Goal: Transaction & Acquisition: Purchase product/service

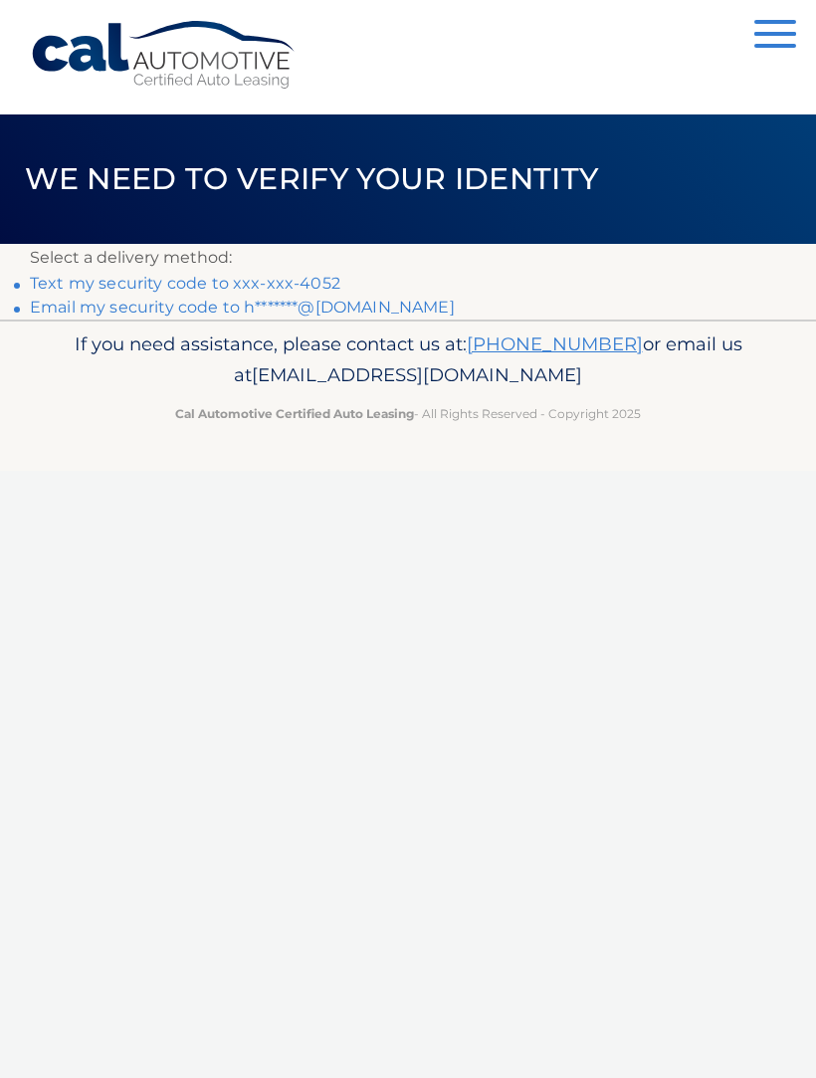
click at [56, 285] on link "Text my security code to xxx-xxx-4052" at bounding box center [185, 283] width 311 height 19
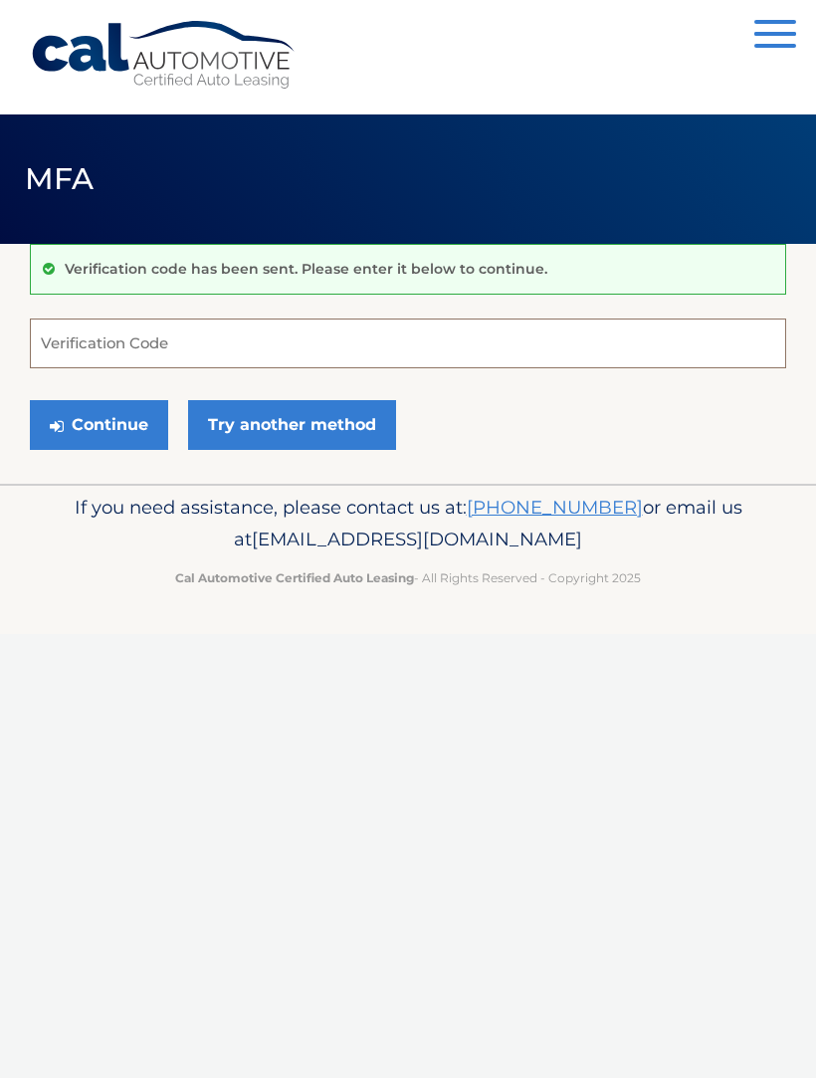
click at [355, 346] on input "Verification Code" at bounding box center [408, 343] width 756 height 50
type input "602619"
click at [115, 425] on button "Continue" at bounding box center [99, 425] width 138 height 50
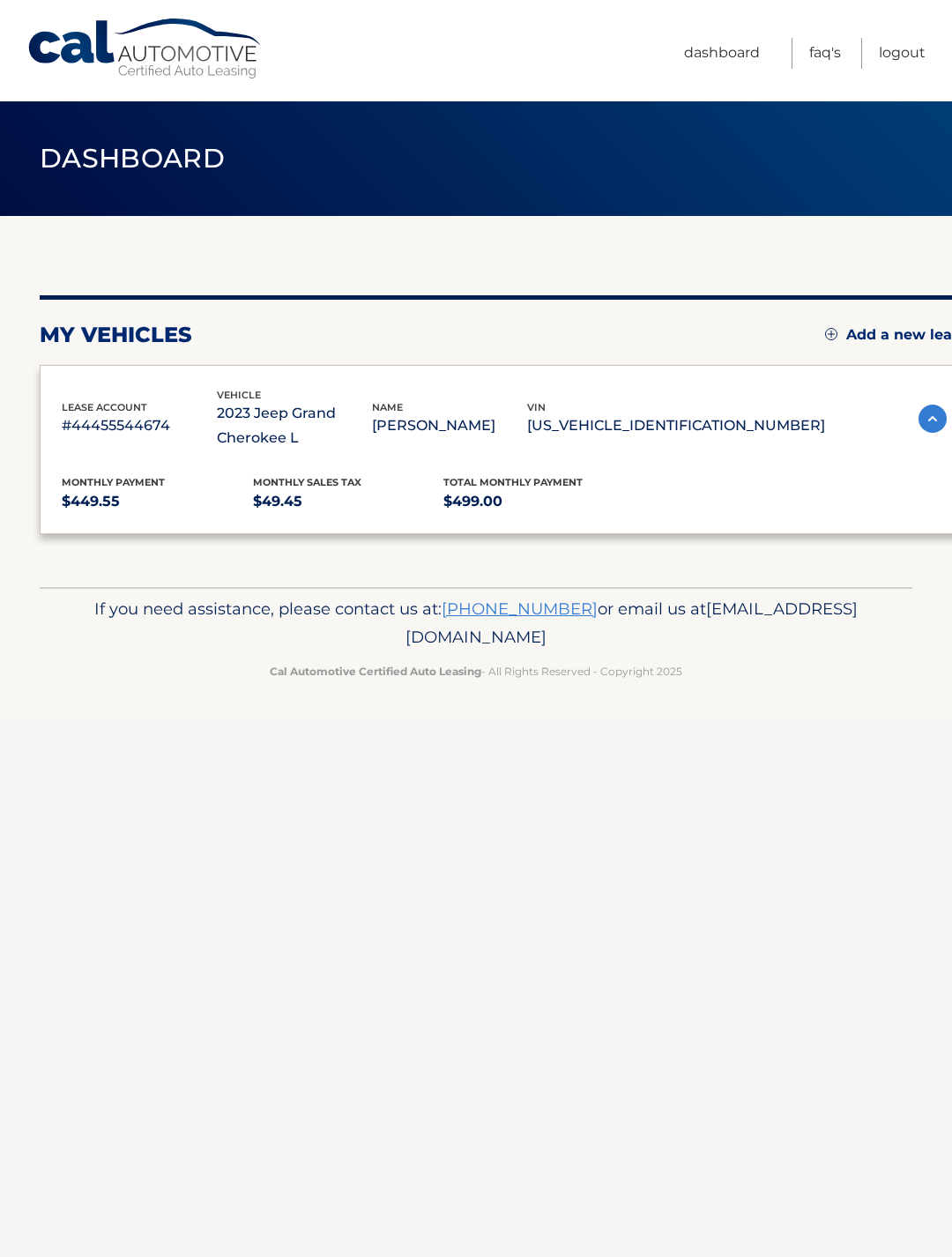
scroll to position [27, 0]
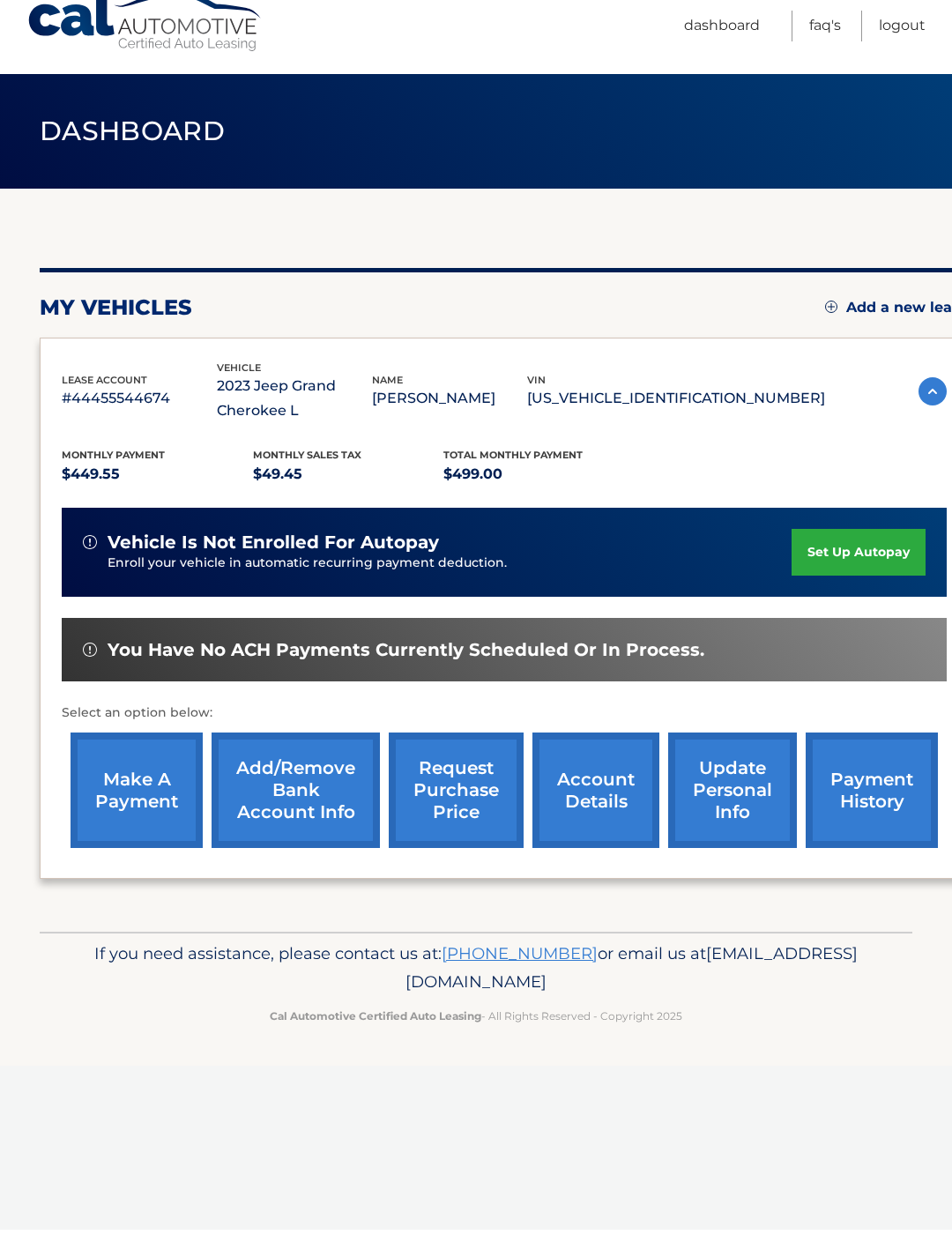
click at [181, 779] on link "make a payment" at bounding box center [136, 818] width 132 height 115
click at [145, 767] on link "make a payment" at bounding box center [136, 818] width 132 height 115
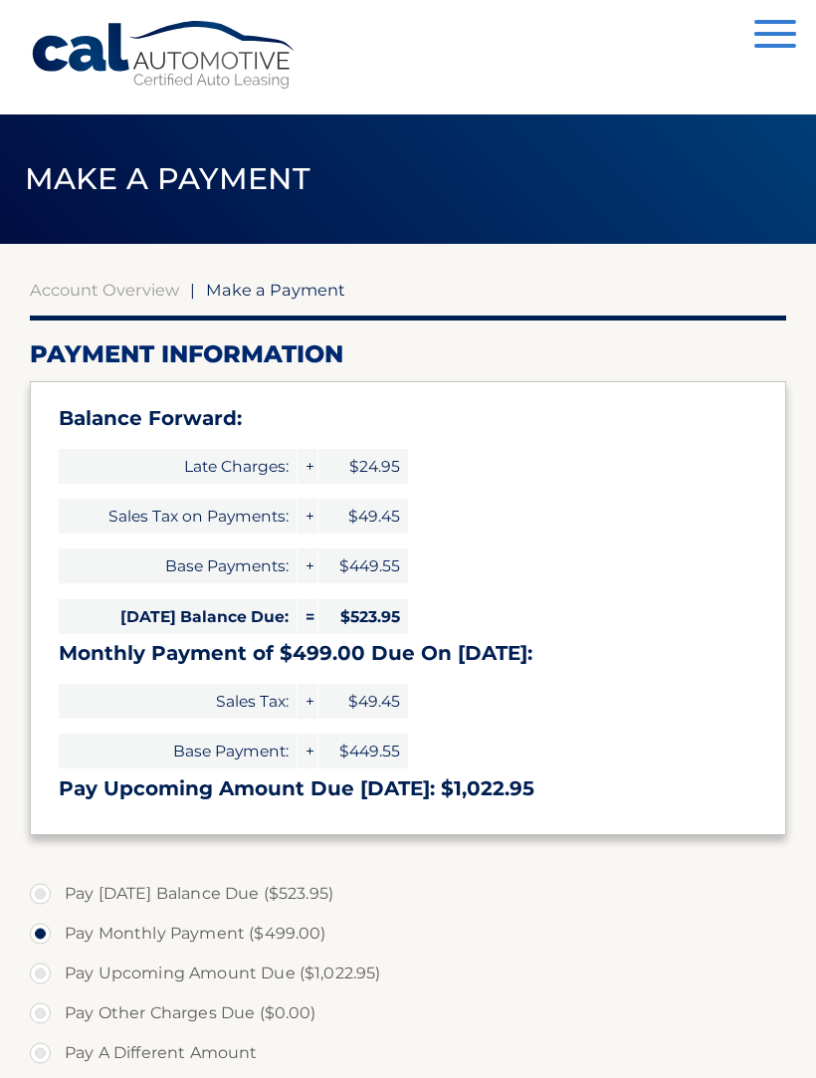
select select "YzkxN2UyYTAtMmM2Yi00YjdmLTg5ODktMDFiYzZiM2JmNzQw"
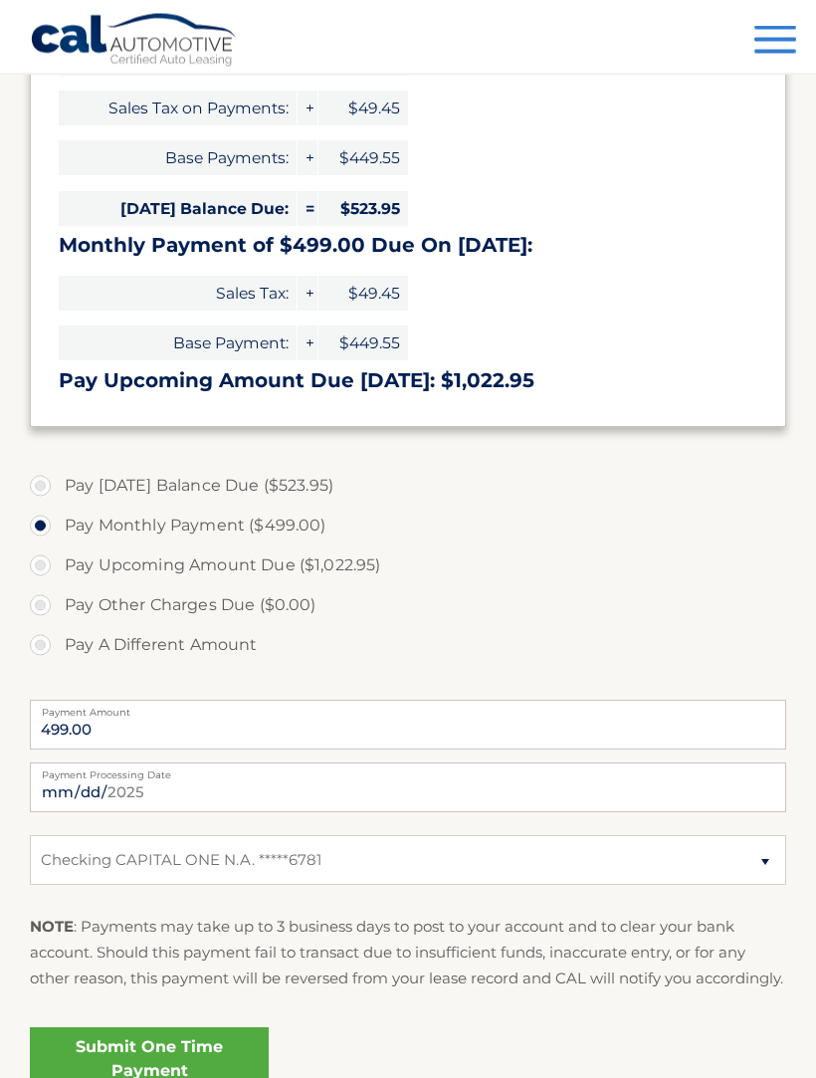
scroll to position [406, 0]
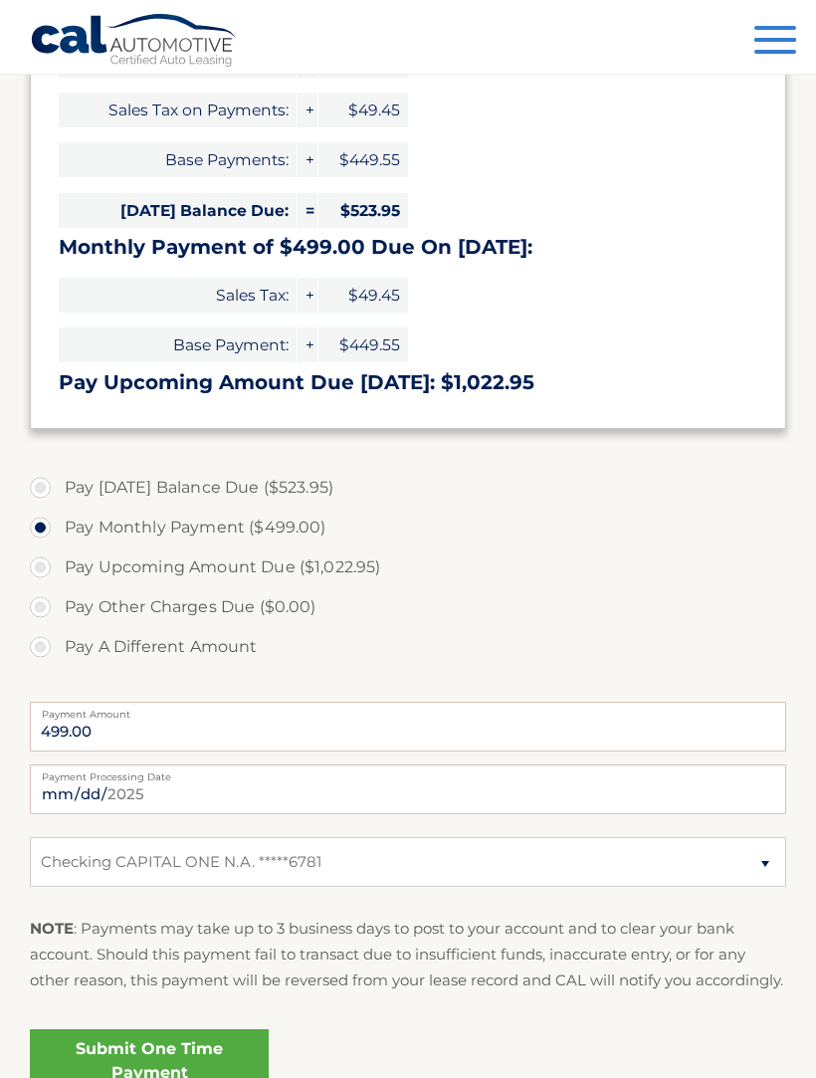
click at [210, 1077] on link "Submit One Time Payment" at bounding box center [149, 1061] width 239 height 64
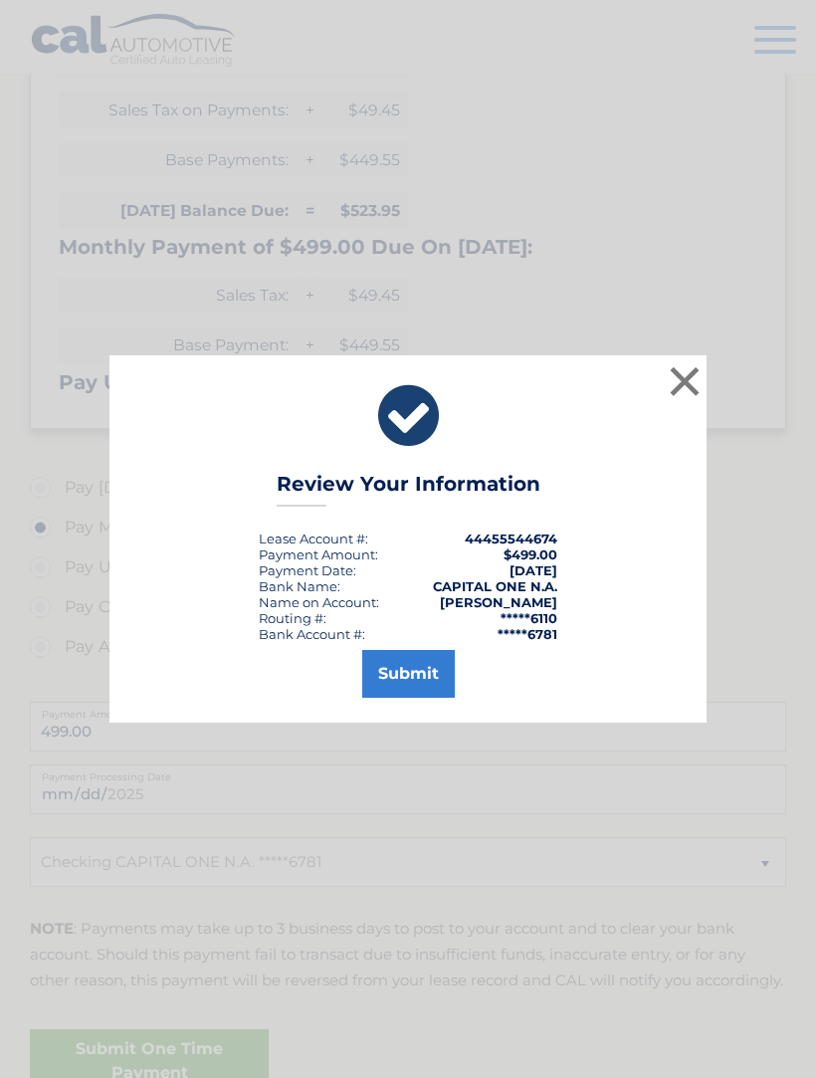
click at [427, 686] on button "Submit" at bounding box center [408, 674] width 93 height 48
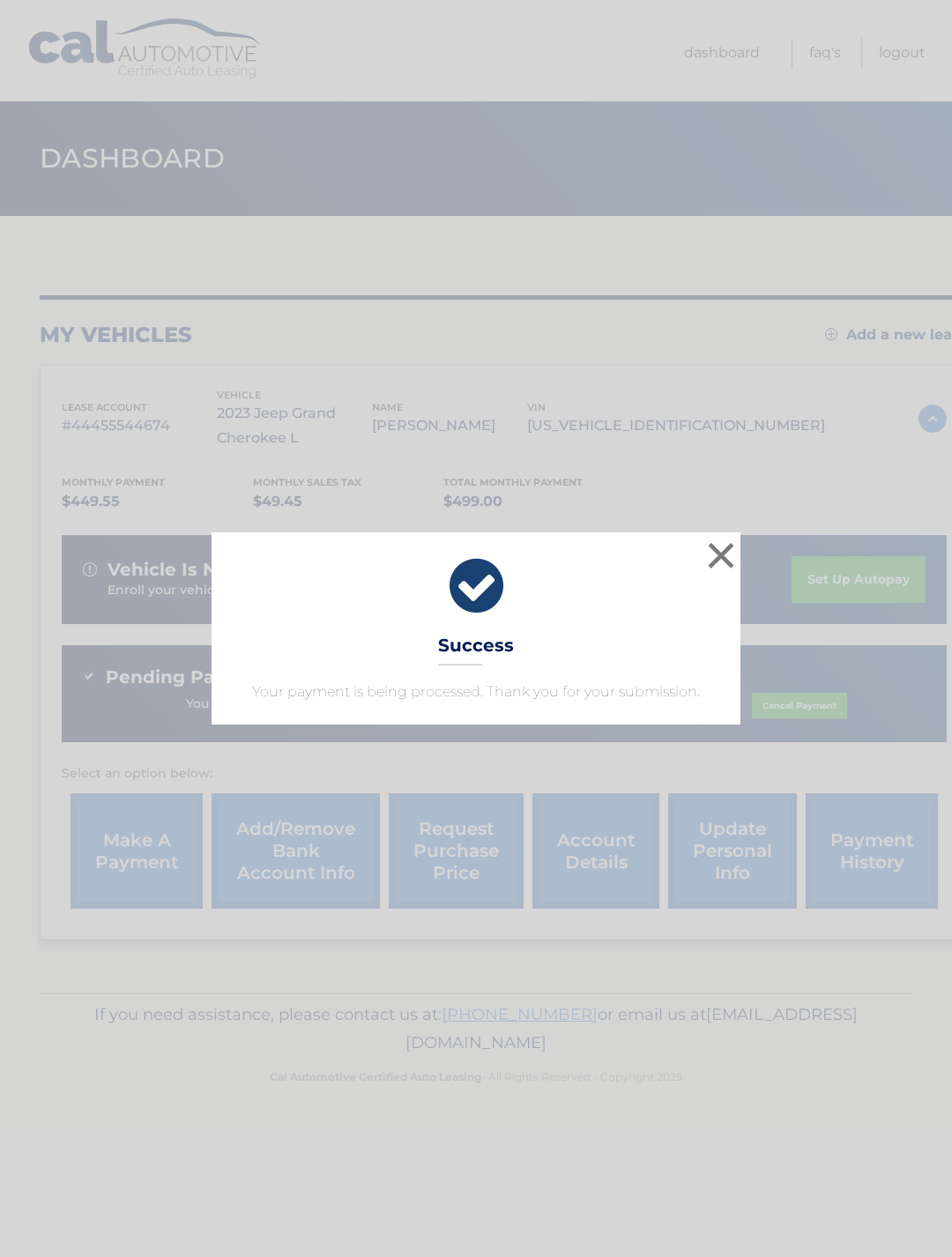
click at [724, 542] on button "×" at bounding box center [721, 555] width 35 height 35
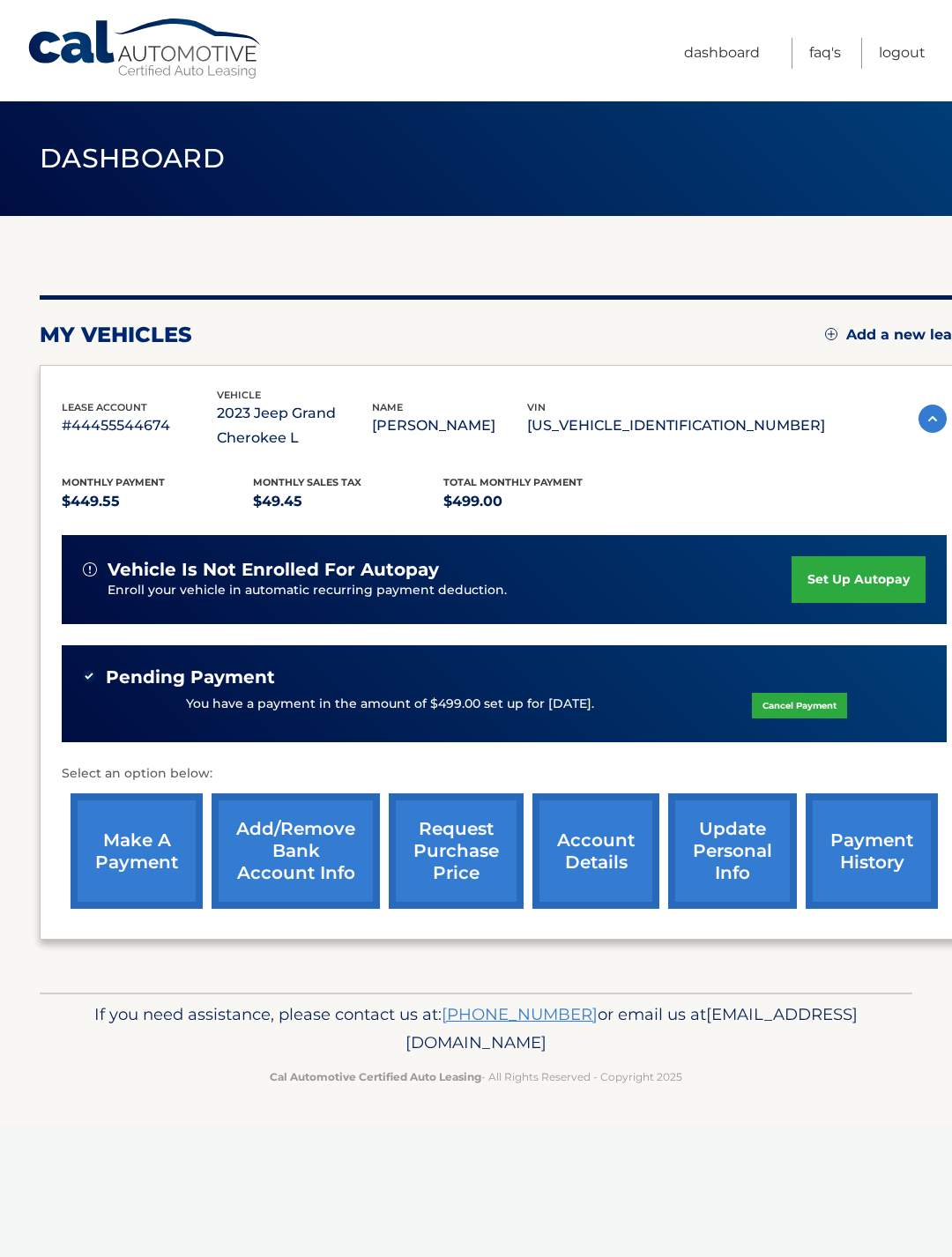
click at [913, 43] on link "Logout" at bounding box center [902, 53] width 47 height 31
